Goal: Transaction & Acquisition: Purchase product/service

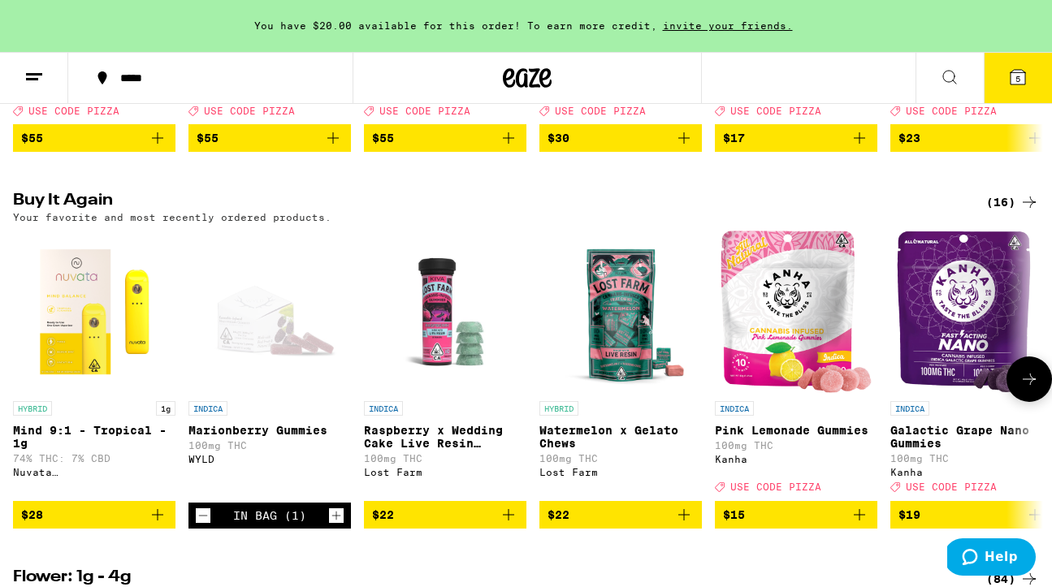
scroll to position [480, 0]
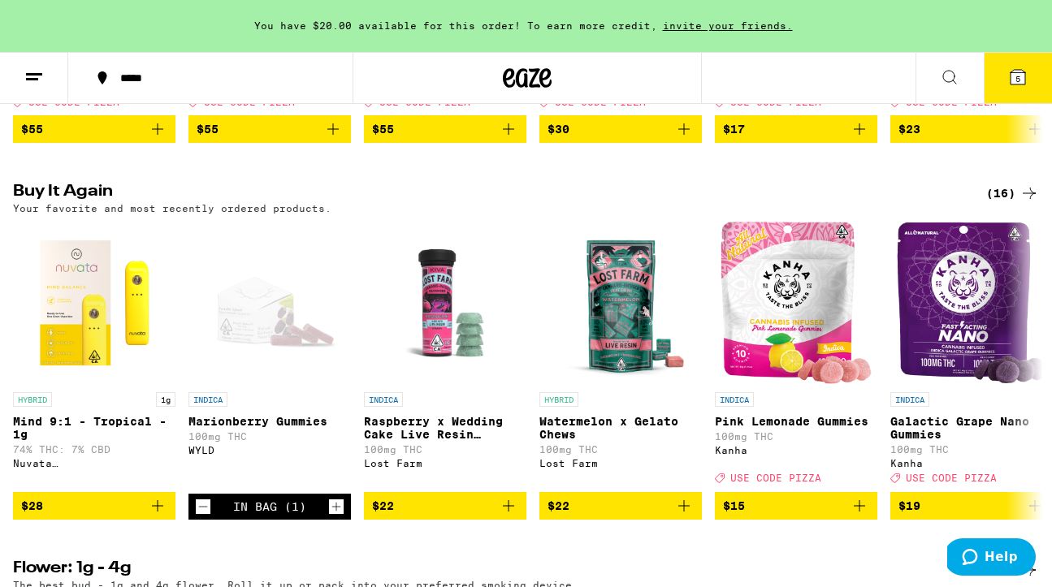
click at [1018, 90] on button "5" at bounding box center [1018, 78] width 68 height 50
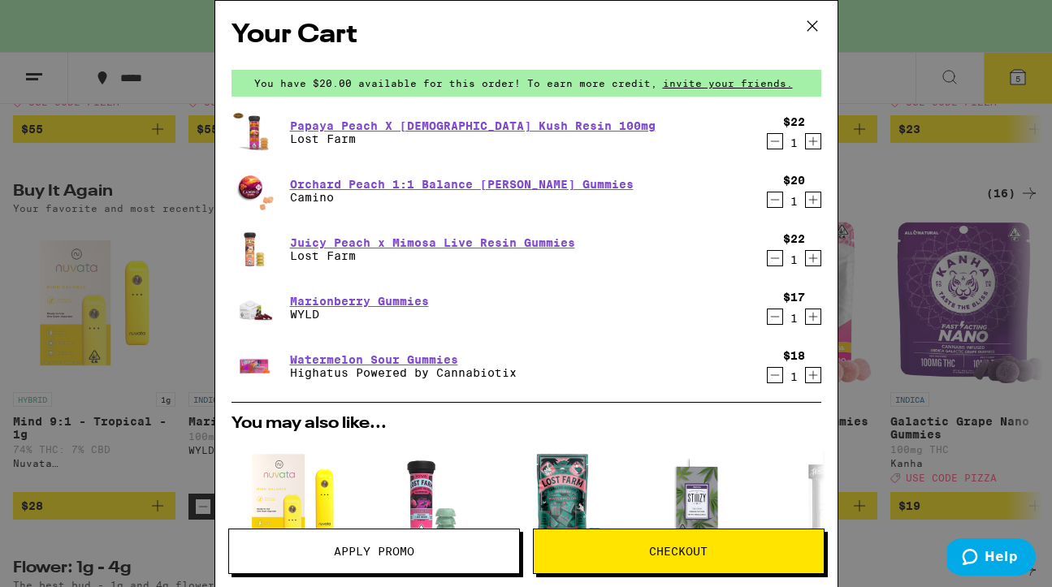
click at [772, 318] on icon "Decrement" at bounding box center [774, 316] width 15 height 19
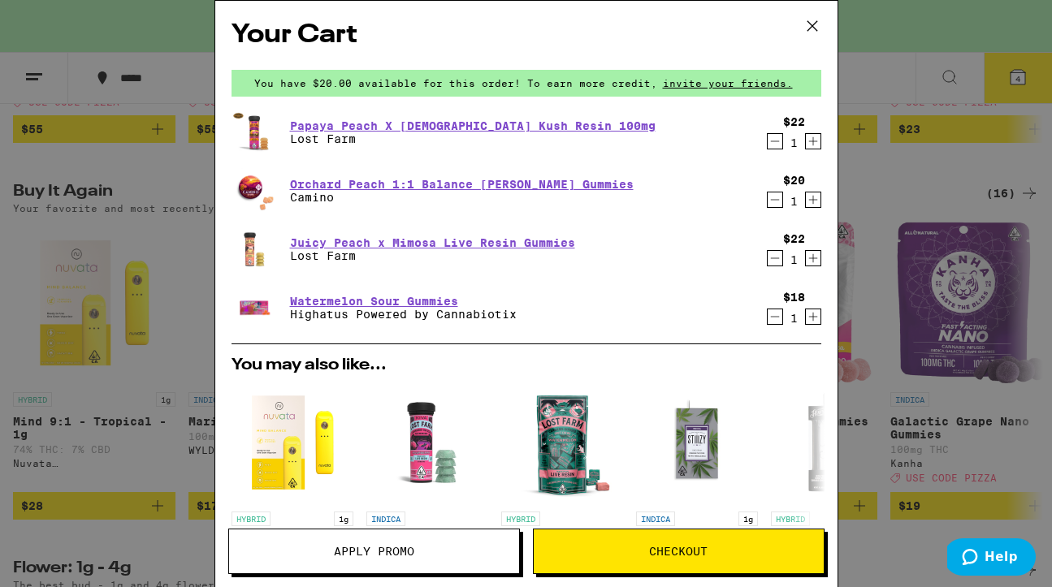
click at [773, 261] on icon "Decrement" at bounding box center [774, 258] width 15 height 19
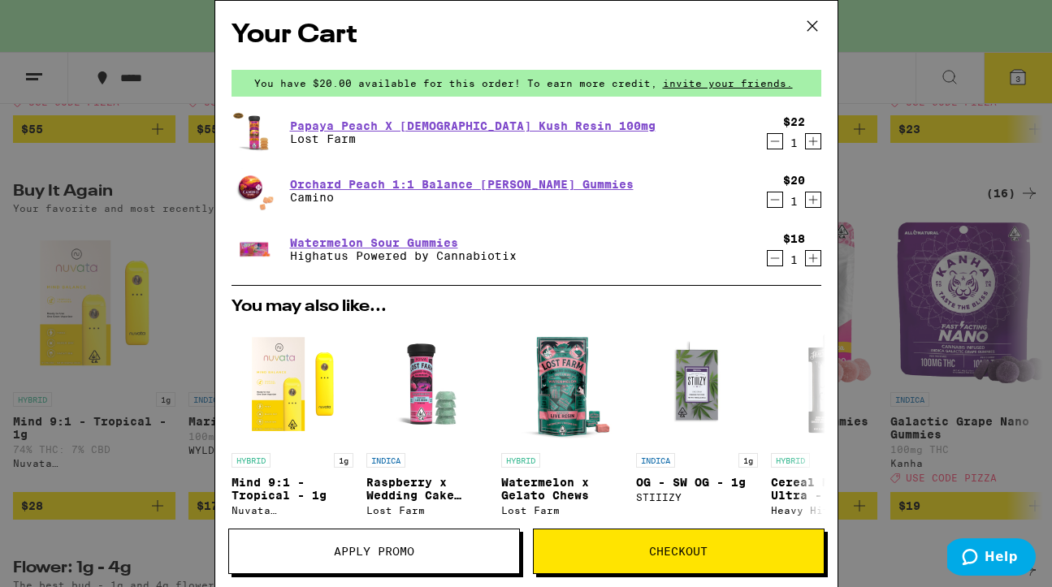
click at [774, 140] on icon "Decrement" at bounding box center [774, 141] width 15 height 19
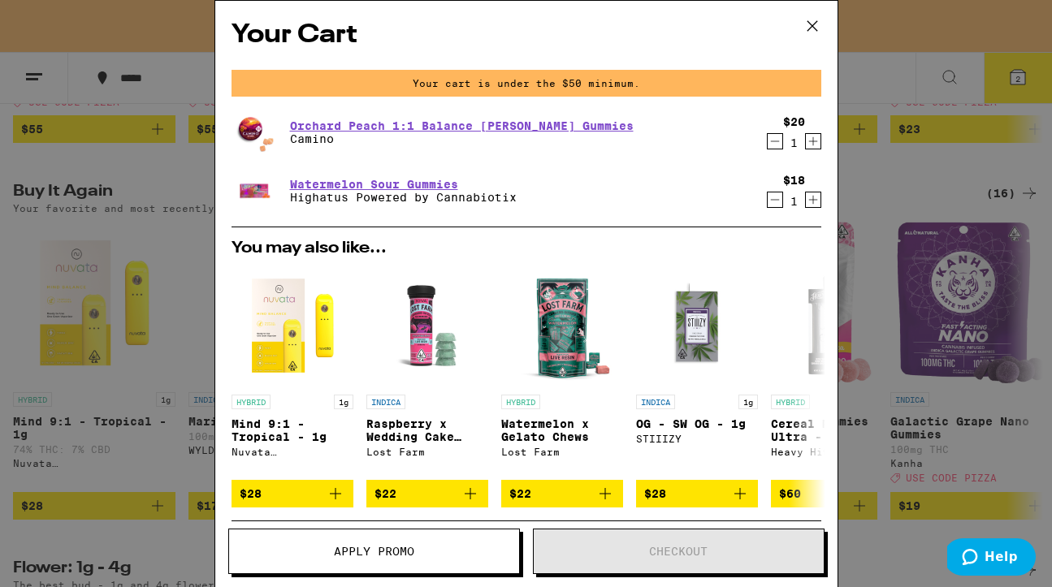
click at [811, 29] on icon at bounding box center [812, 26] width 24 height 24
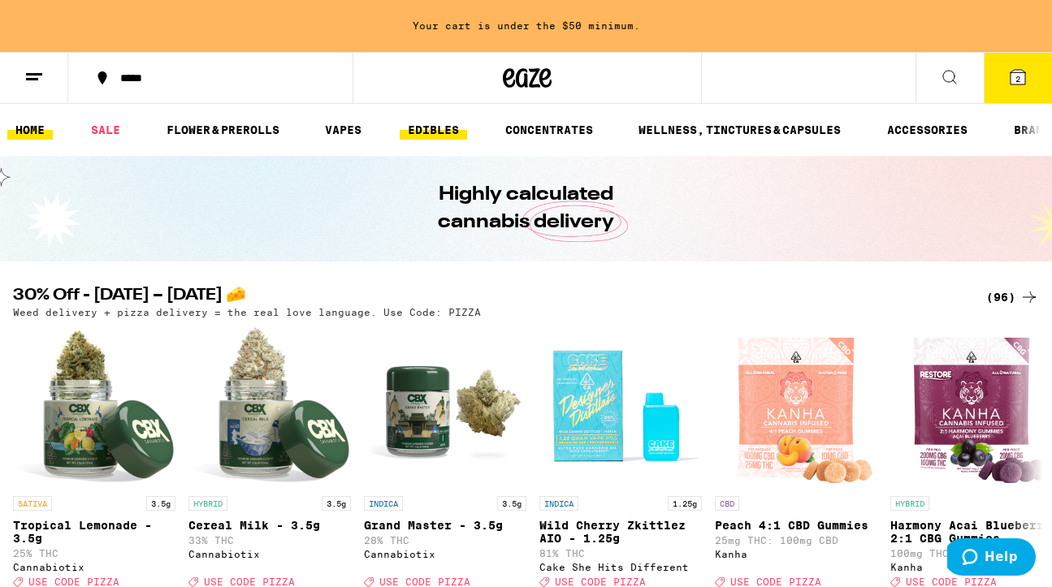
click at [417, 119] on ul "HOME SALE FLOWER & PREROLLS VAPES EDIBLES CONCENTRATES WELLNESS, TINCTURES & CA…" at bounding box center [526, 130] width 1052 height 52
click at [420, 132] on link "EDIBLES" at bounding box center [433, 129] width 67 height 19
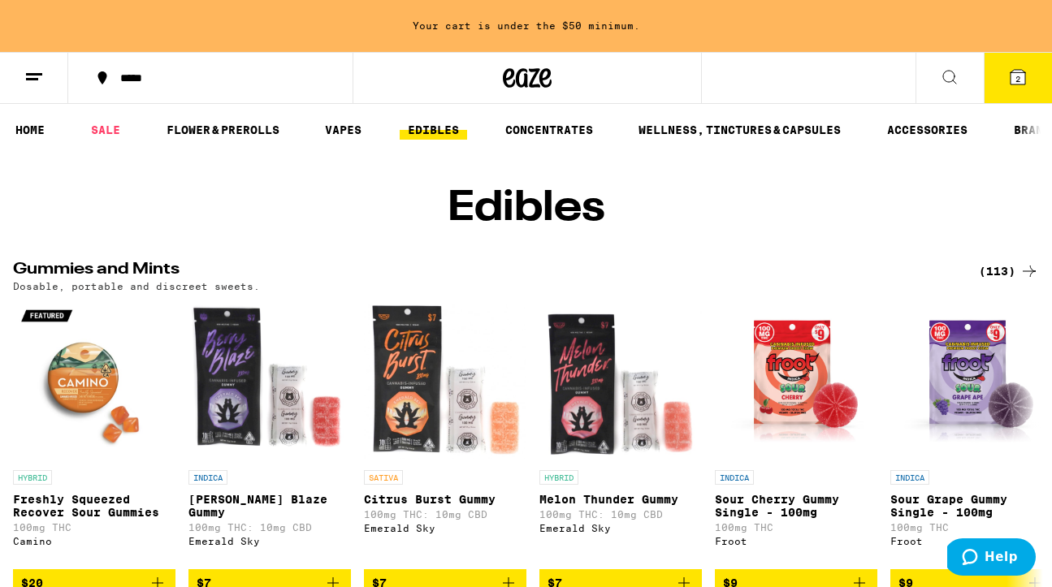
click at [999, 281] on div "(113)" at bounding box center [1009, 271] width 60 height 19
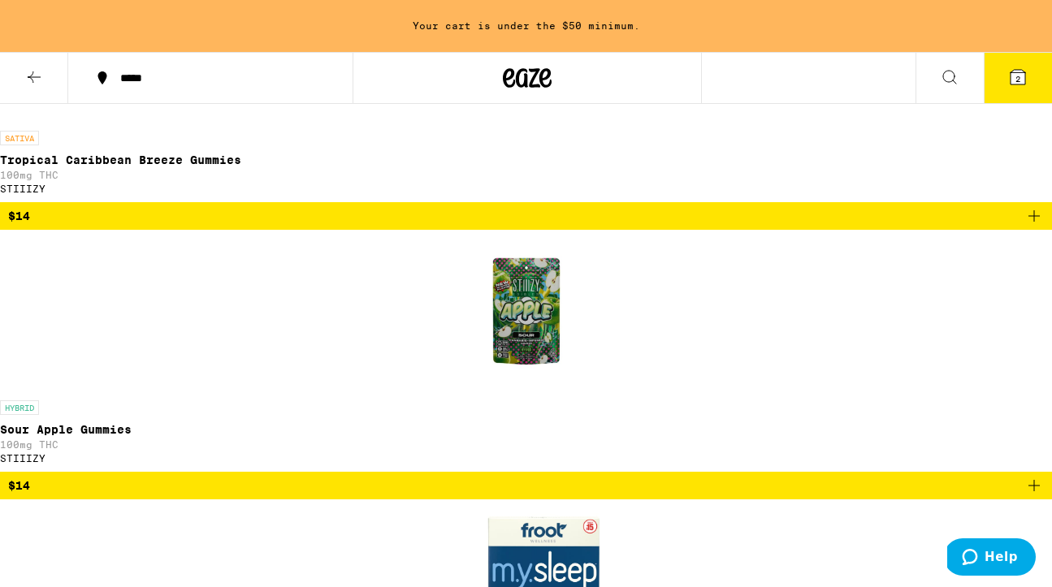
scroll to position [7902, 0]
